Goal: Check status: Check status

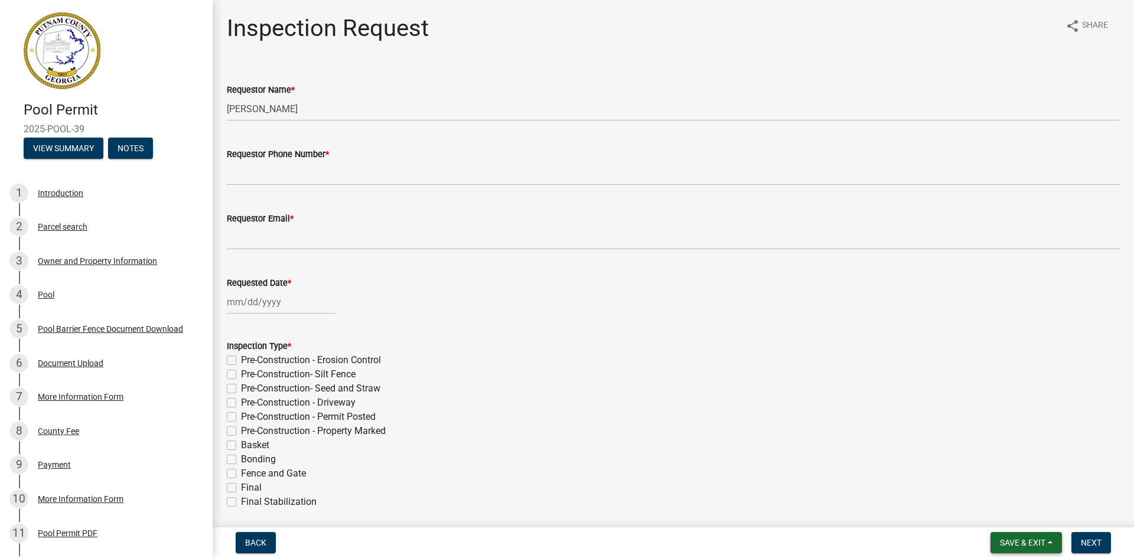
click at [1056, 541] on button "Save & Exit" at bounding box center [1026, 542] width 71 height 21
click at [1020, 512] on button "Save & Exit" at bounding box center [1015, 512] width 95 height 28
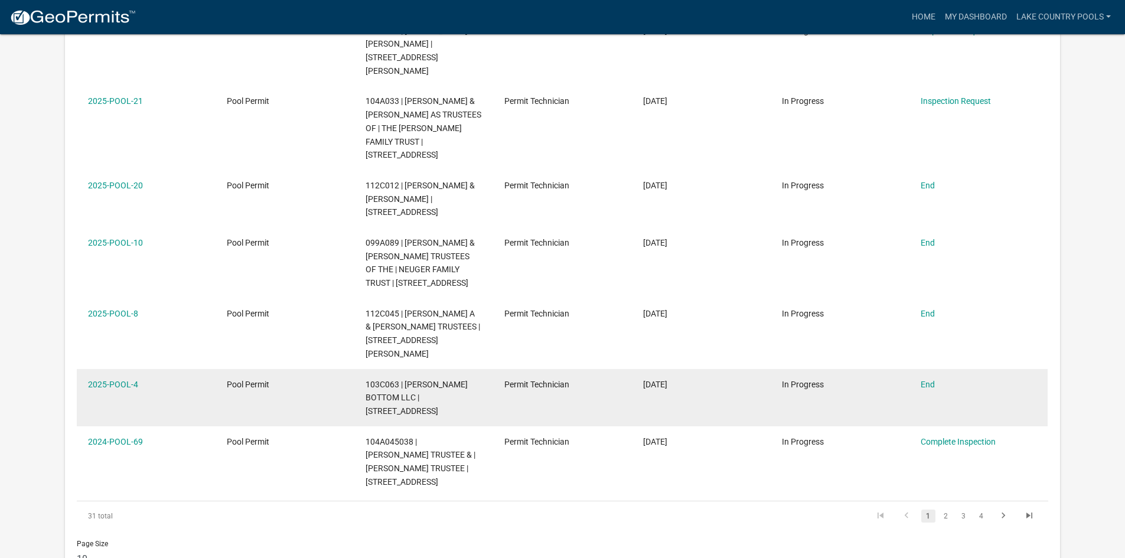
scroll to position [532, 0]
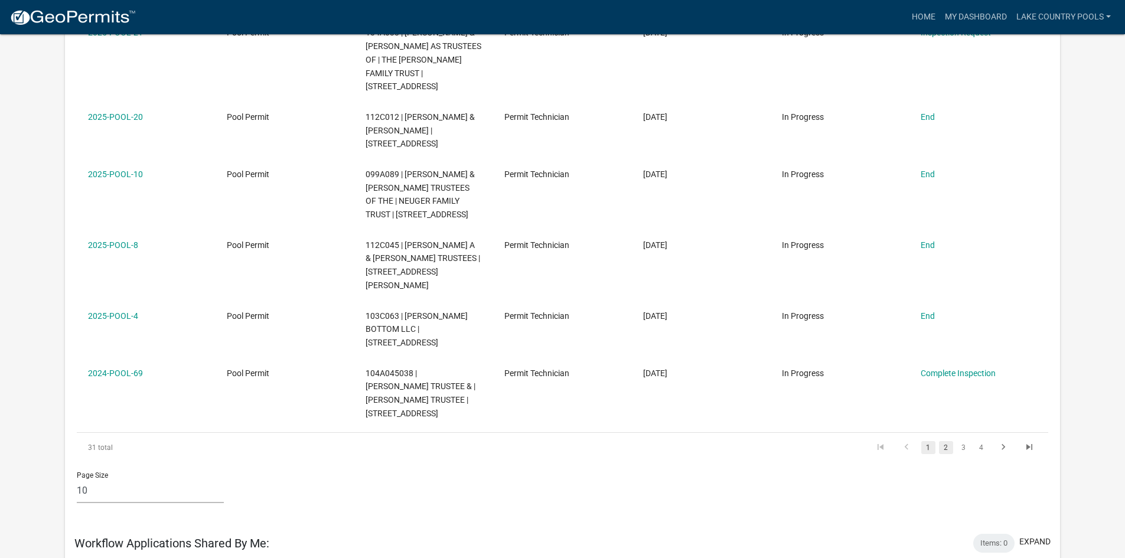
click at [945, 441] on link "2" at bounding box center [946, 447] width 14 height 13
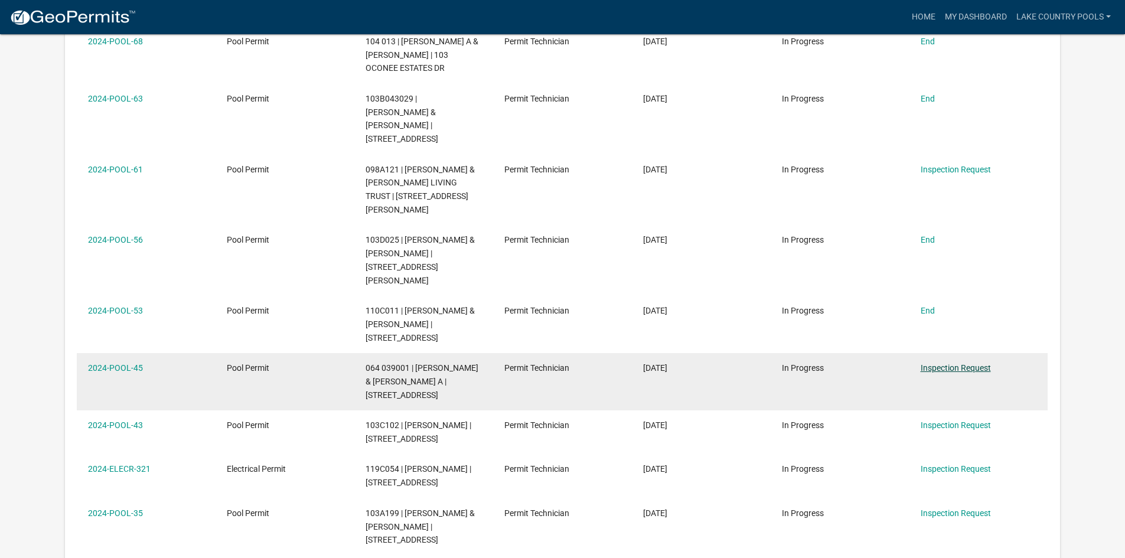
scroll to position [414, 0]
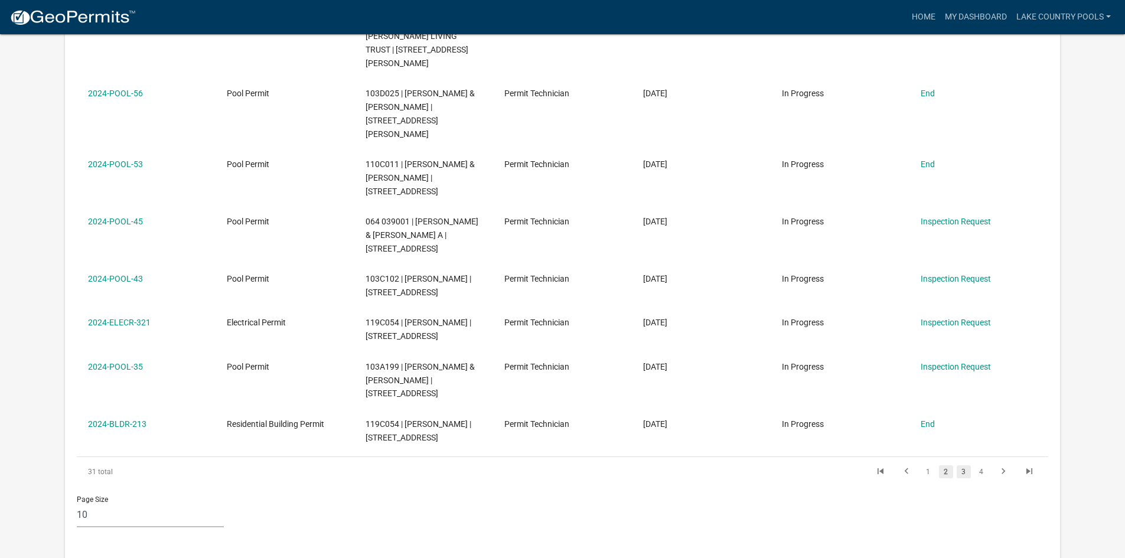
click at [964, 466] on link "3" at bounding box center [964, 472] width 14 height 13
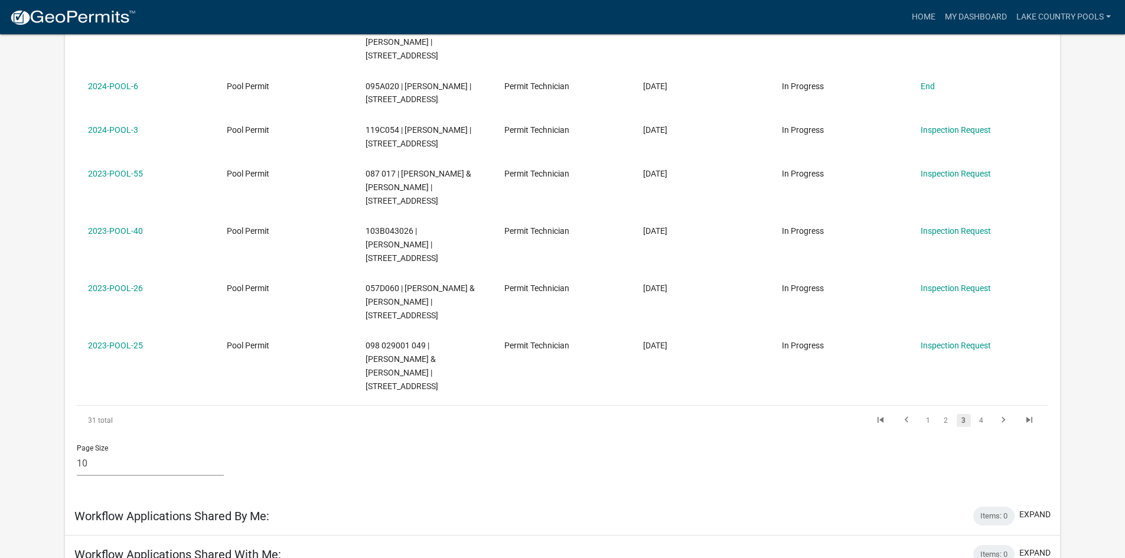
scroll to position [591, 0]
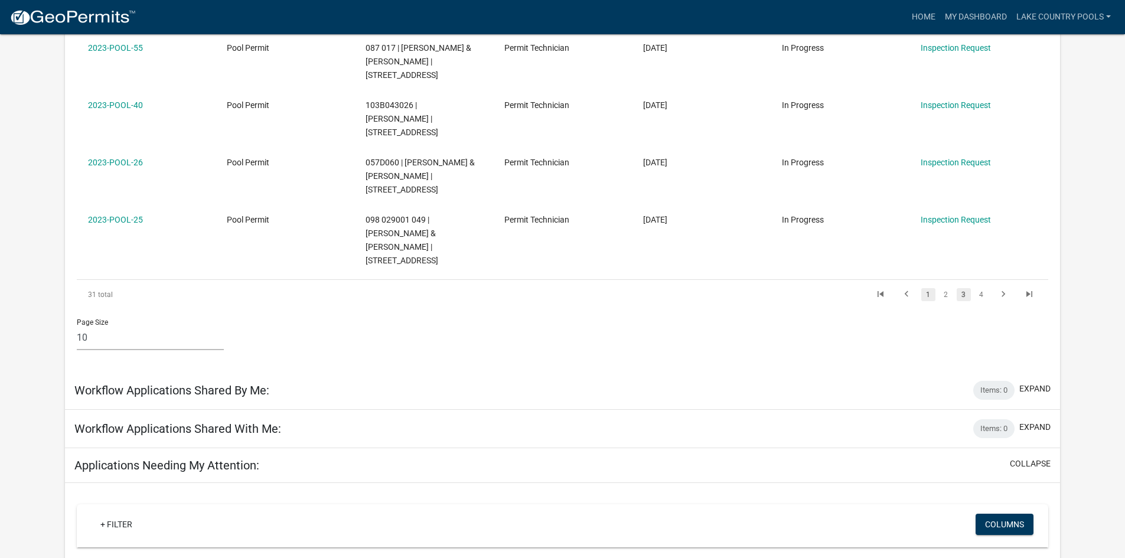
click at [926, 288] on link "1" at bounding box center [929, 294] width 14 height 13
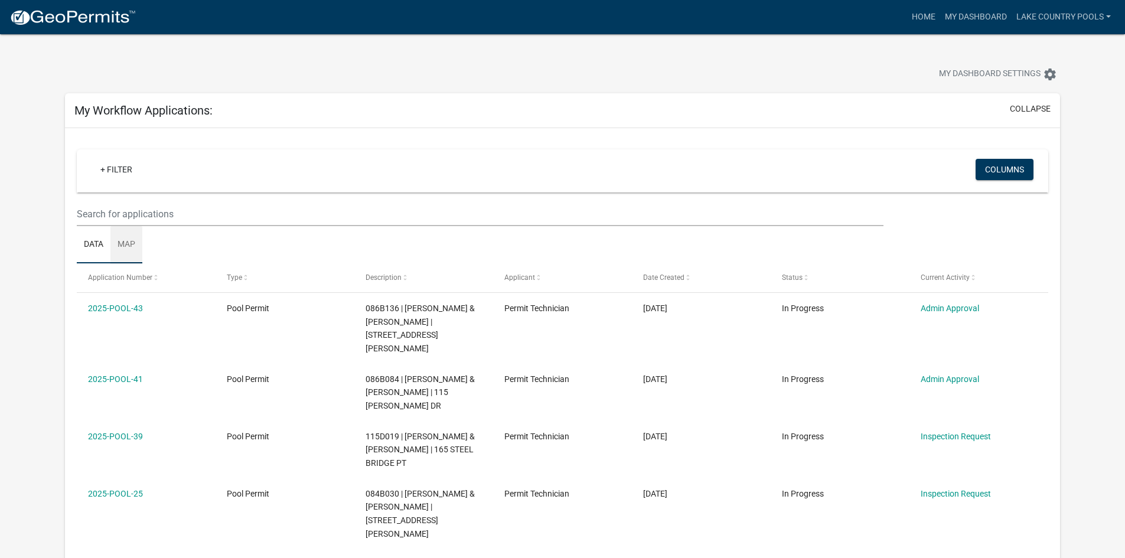
click at [132, 246] on link "Map" at bounding box center [126, 245] width 32 height 38
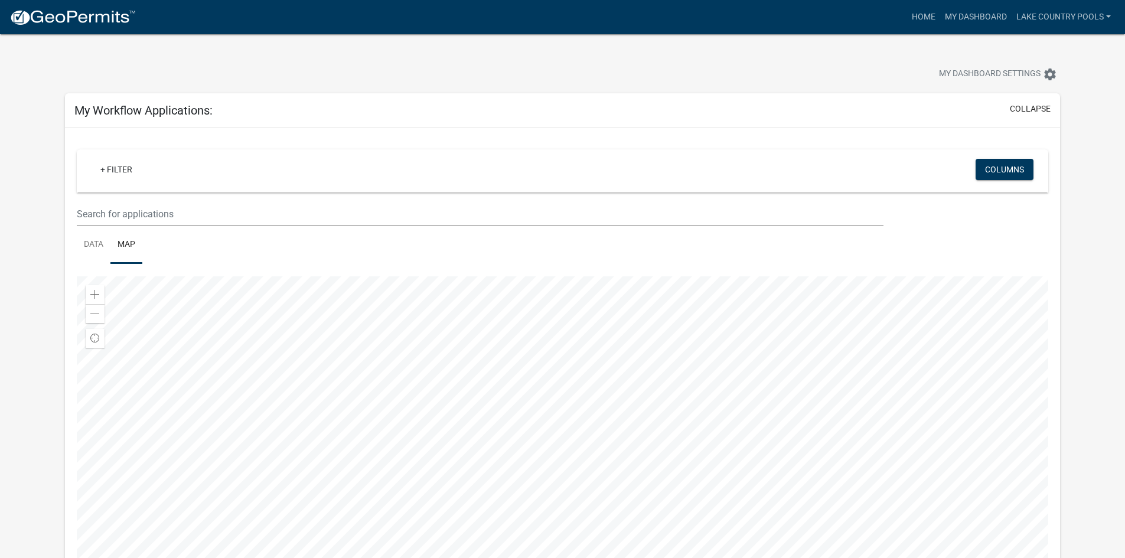
click at [446, 276] on div at bounding box center [563, 423] width 972 height 295
click at [477, 439] on div at bounding box center [563, 423] width 972 height 295
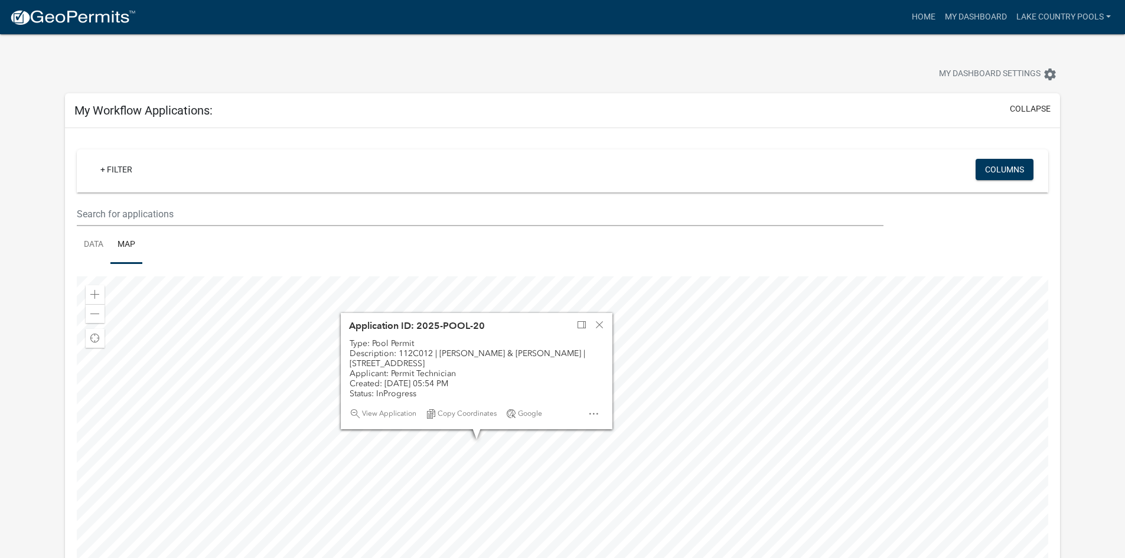
click at [426, 432] on div at bounding box center [563, 423] width 972 height 295
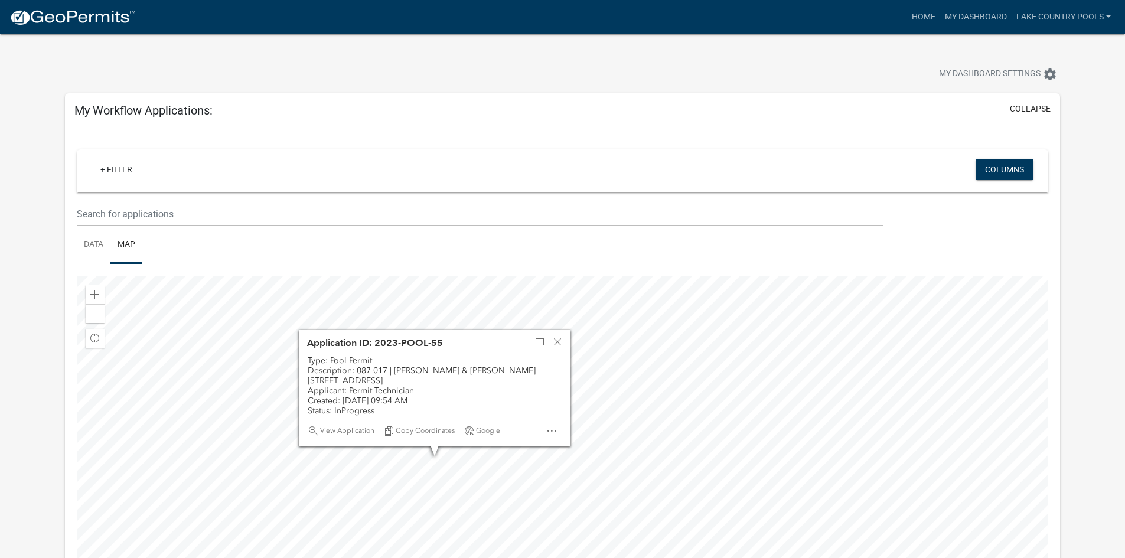
click at [511, 470] on div at bounding box center [563, 423] width 972 height 295
click at [619, 461] on div at bounding box center [563, 423] width 972 height 295
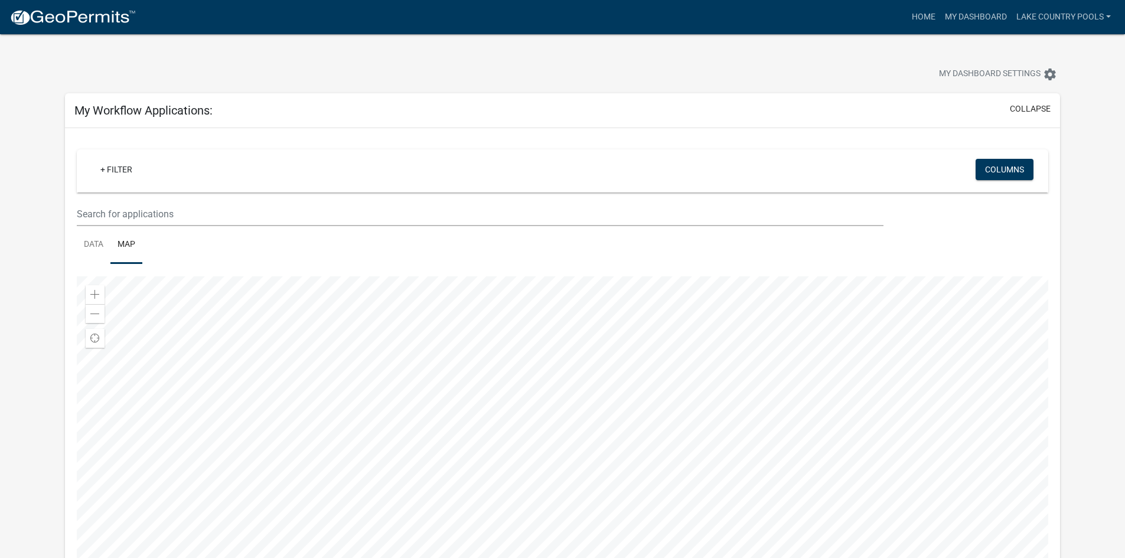
click at [423, 515] on div at bounding box center [563, 423] width 972 height 295
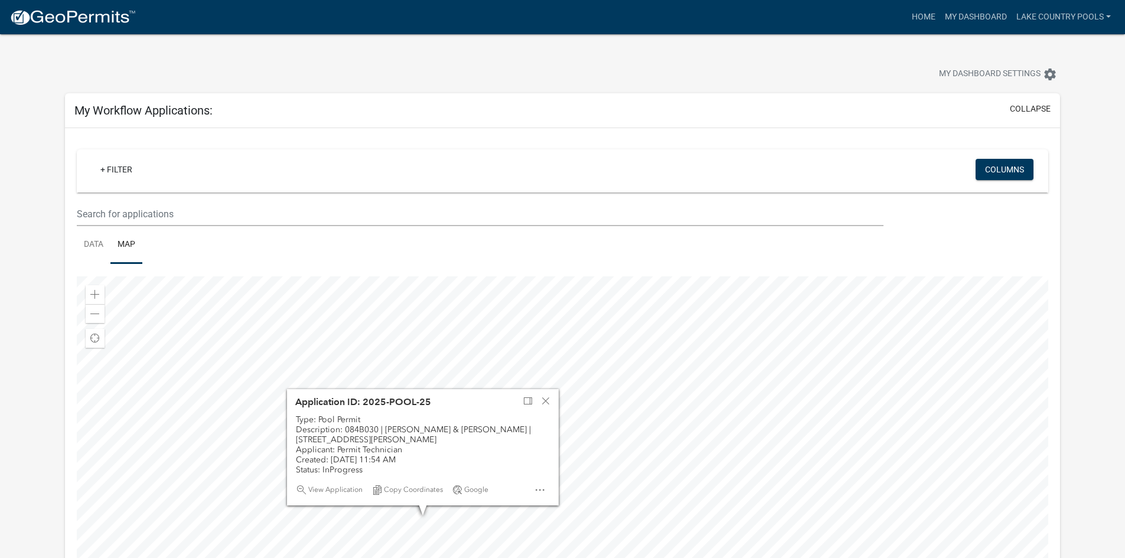
click at [432, 522] on div at bounding box center [563, 423] width 972 height 295
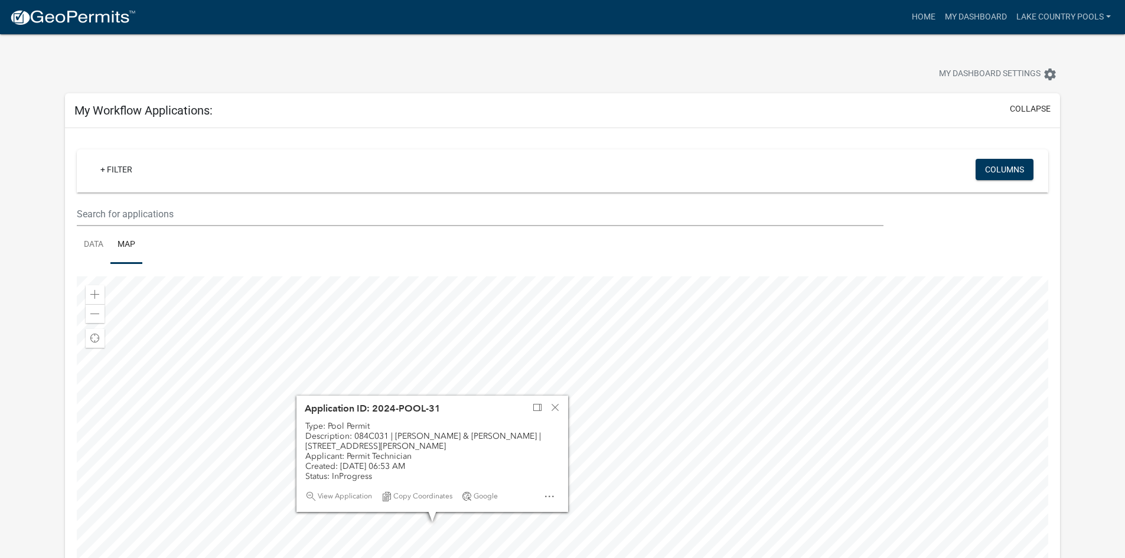
click at [595, 507] on div at bounding box center [563, 423] width 972 height 295
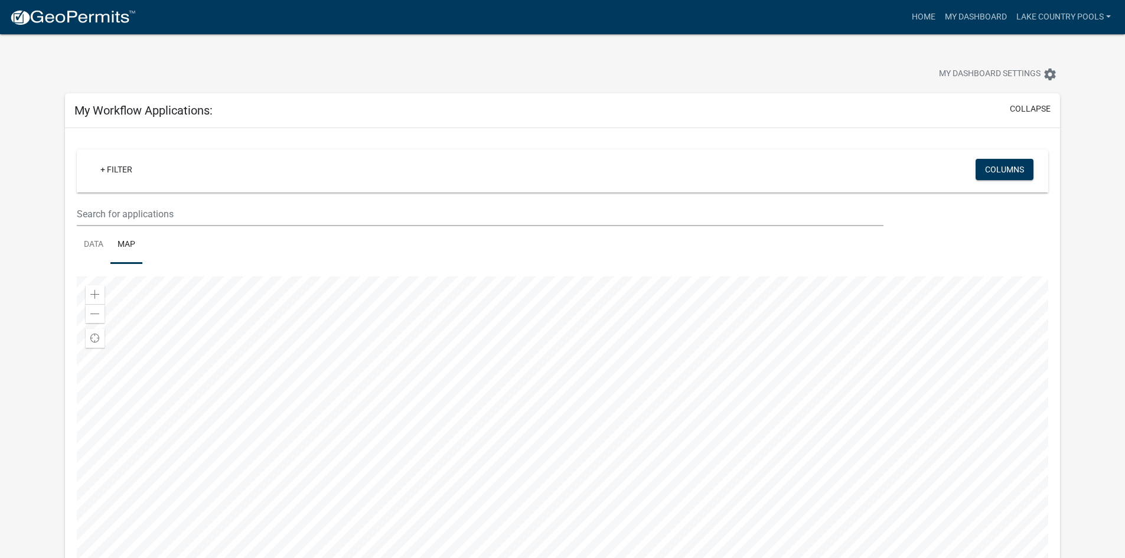
click at [564, 444] on div at bounding box center [563, 423] width 972 height 295
click at [527, 421] on div at bounding box center [563, 423] width 972 height 295
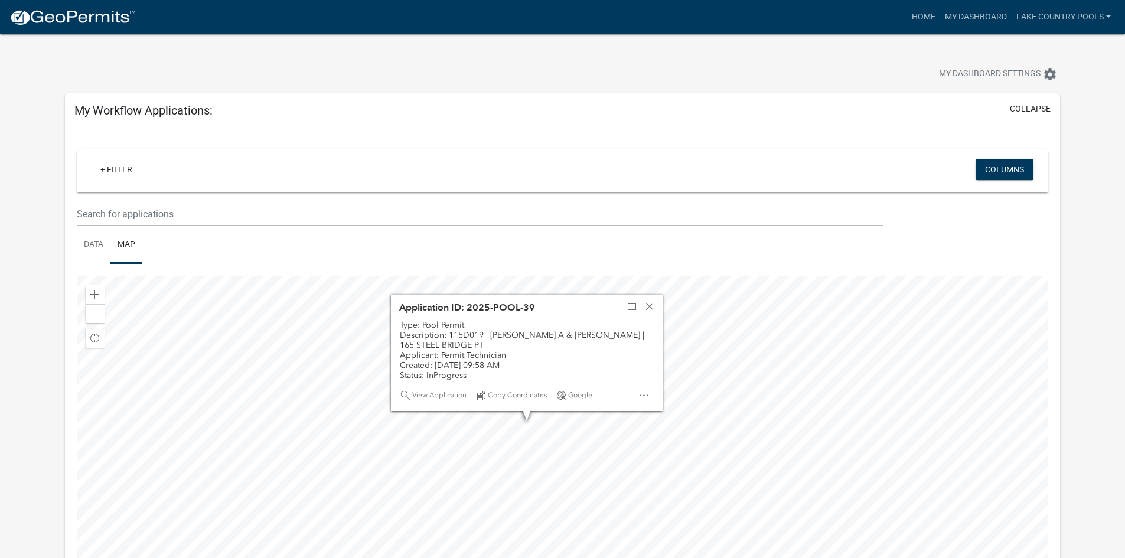
click at [494, 445] on div at bounding box center [563, 423] width 972 height 295
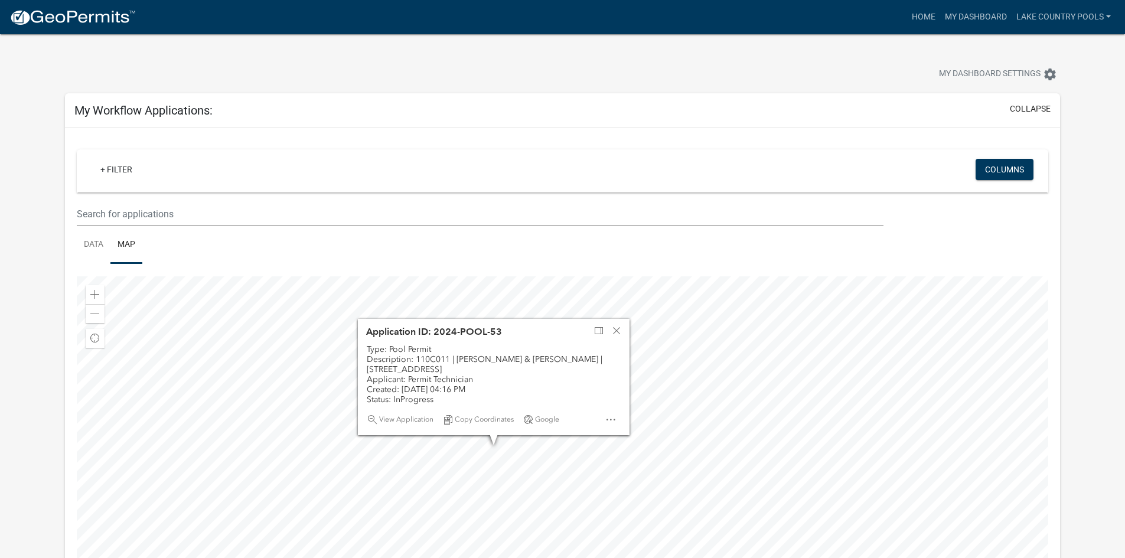
click at [594, 472] on div at bounding box center [563, 423] width 972 height 295
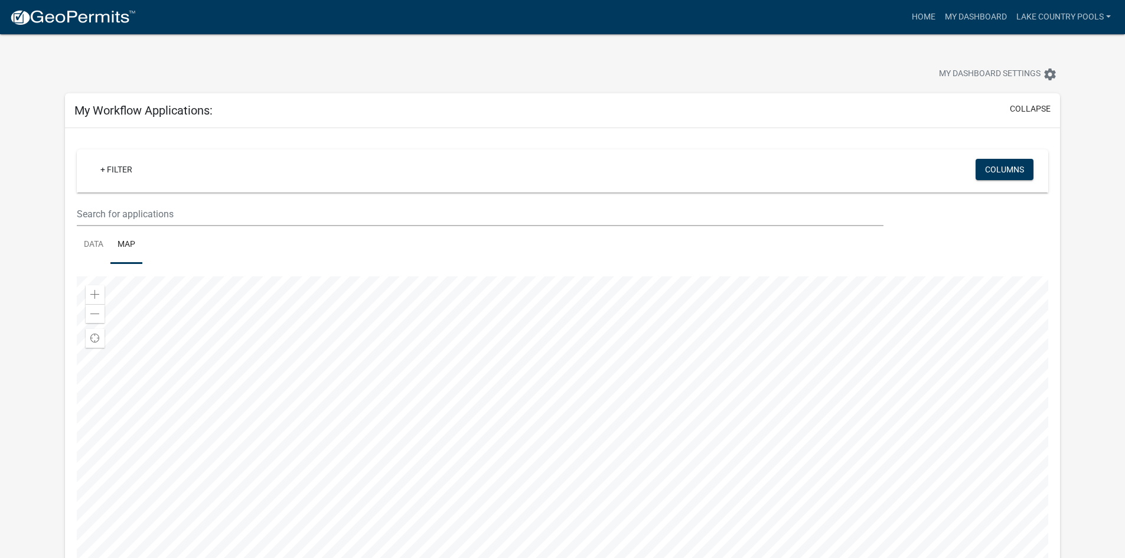
click at [487, 385] on div at bounding box center [563, 423] width 972 height 295
click at [98, 238] on link "Data" at bounding box center [94, 245] width 34 height 38
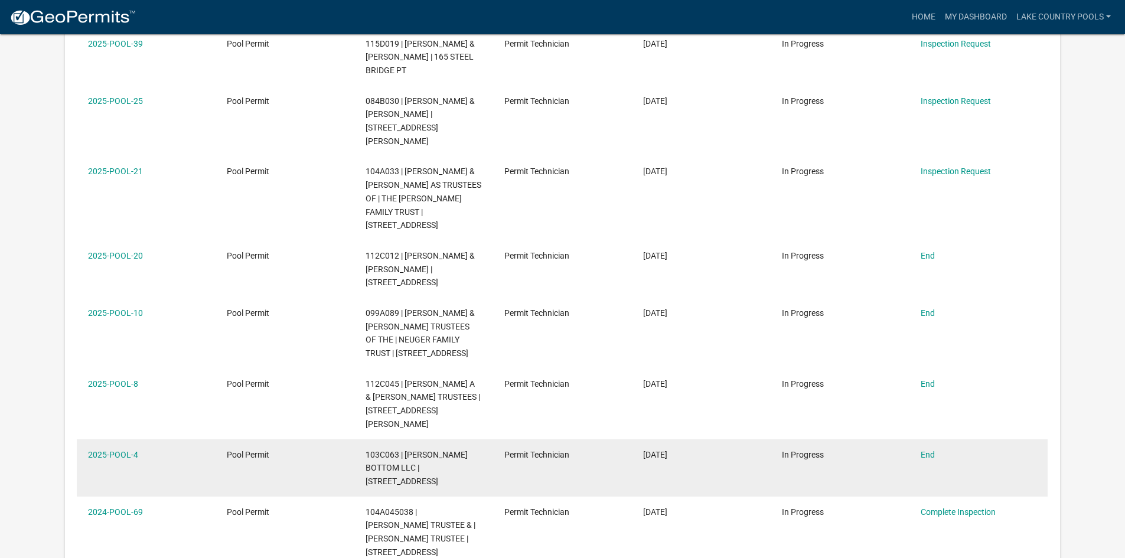
scroll to position [414, 0]
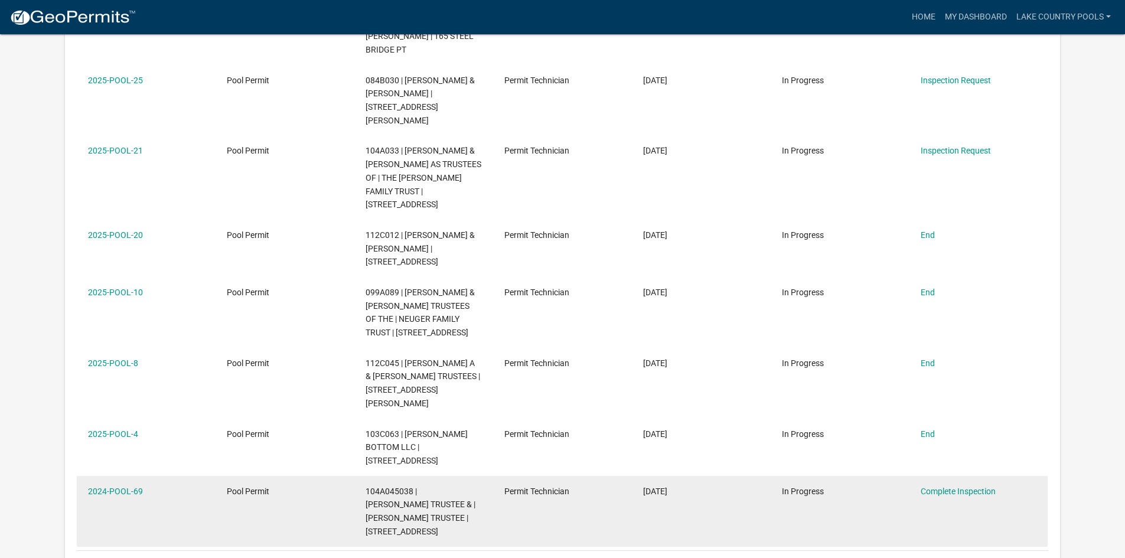
click at [256, 487] on span "Pool Permit" at bounding box center [248, 491] width 43 height 9
click at [131, 487] on link "2024-POOL-69" at bounding box center [115, 491] width 55 height 9
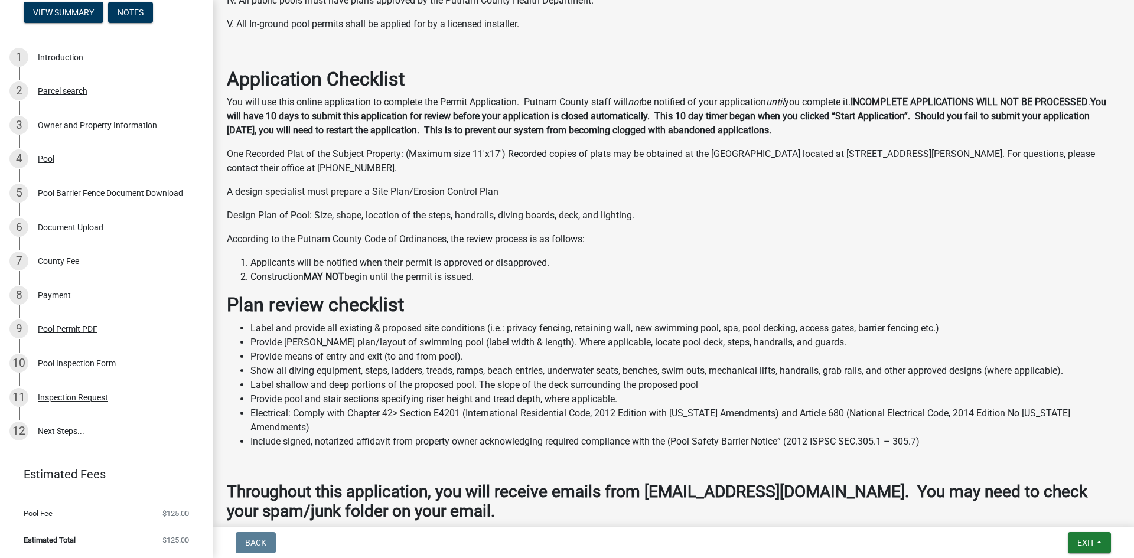
scroll to position [406, 0]
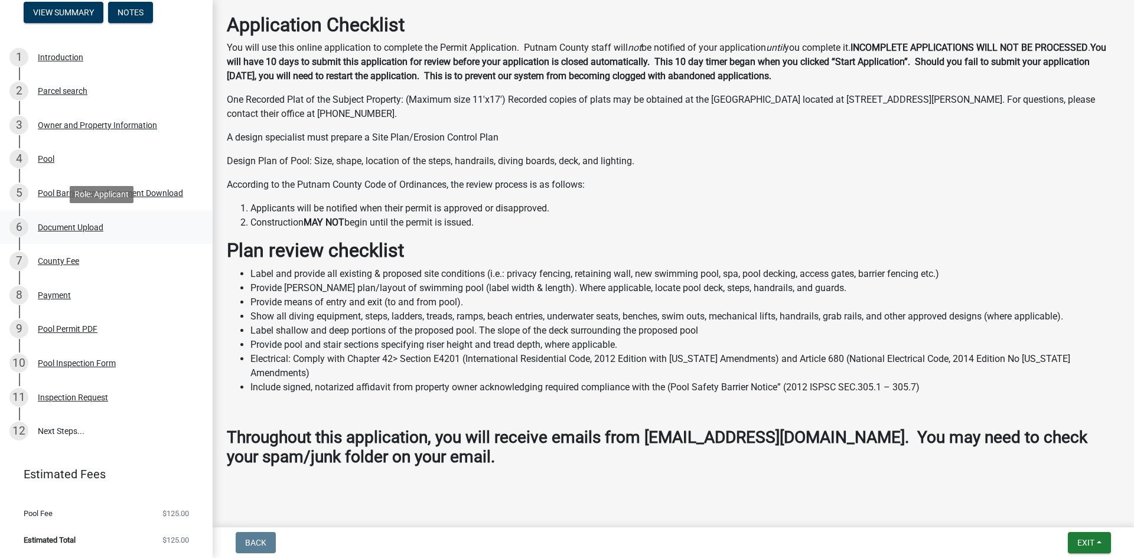
click at [85, 223] on div "Document Upload" at bounding box center [71, 227] width 66 height 8
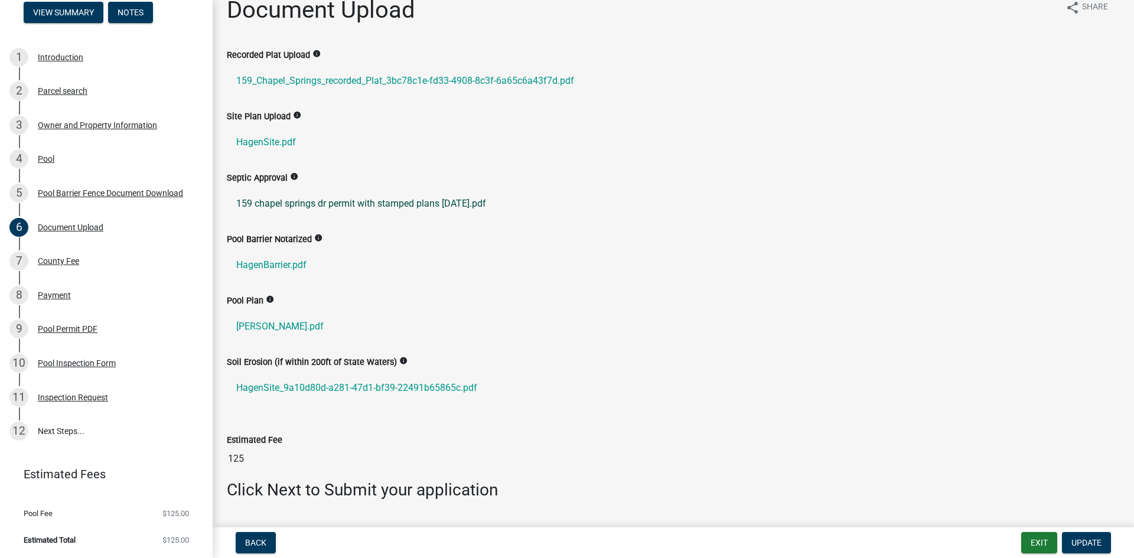
scroll to position [0, 0]
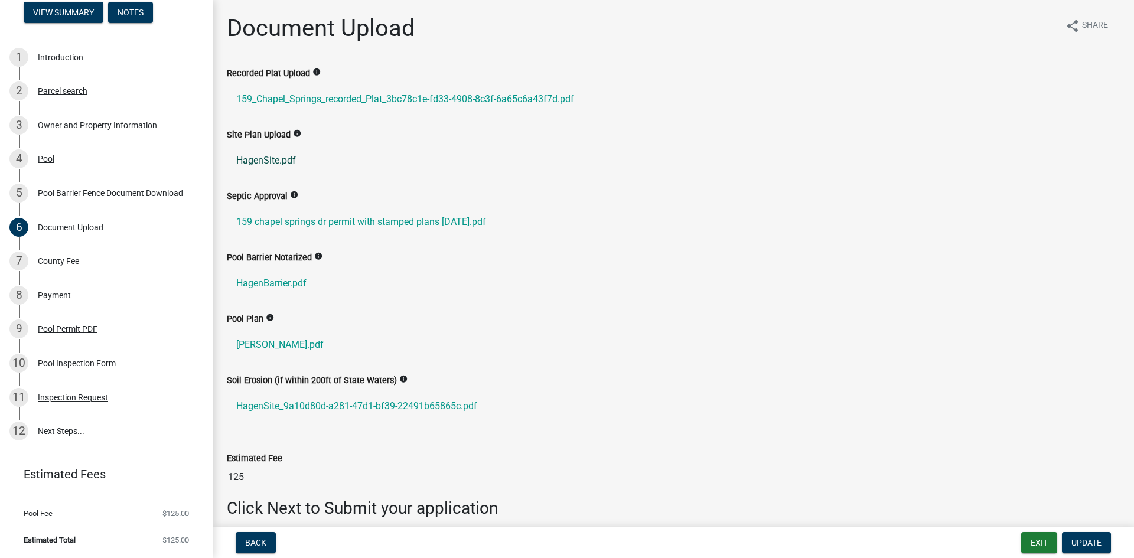
click at [279, 159] on link "HagenSite.pdf" at bounding box center [673, 161] width 893 height 28
